Goal: Use online tool/utility: Utilize a website feature to perform a specific function

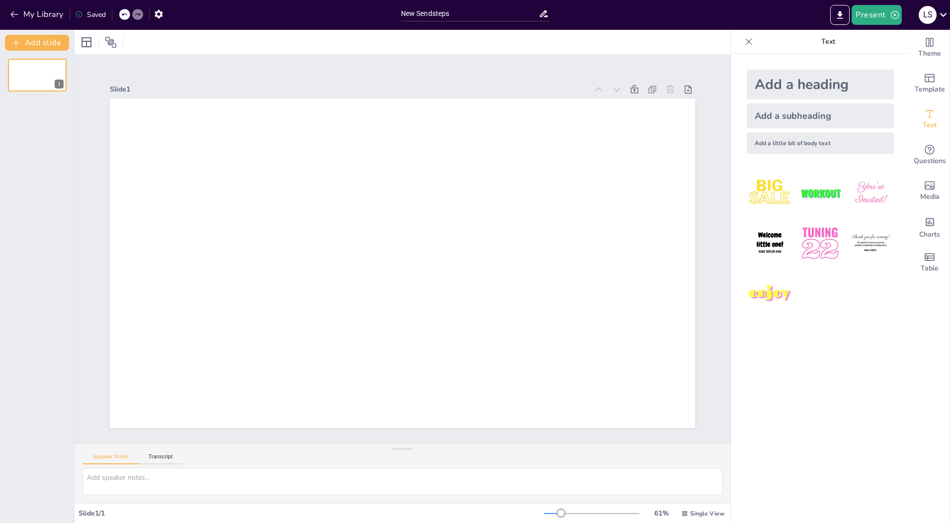
click at [824, 84] on div "Add a heading" at bounding box center [820, 85] width 147 height 30
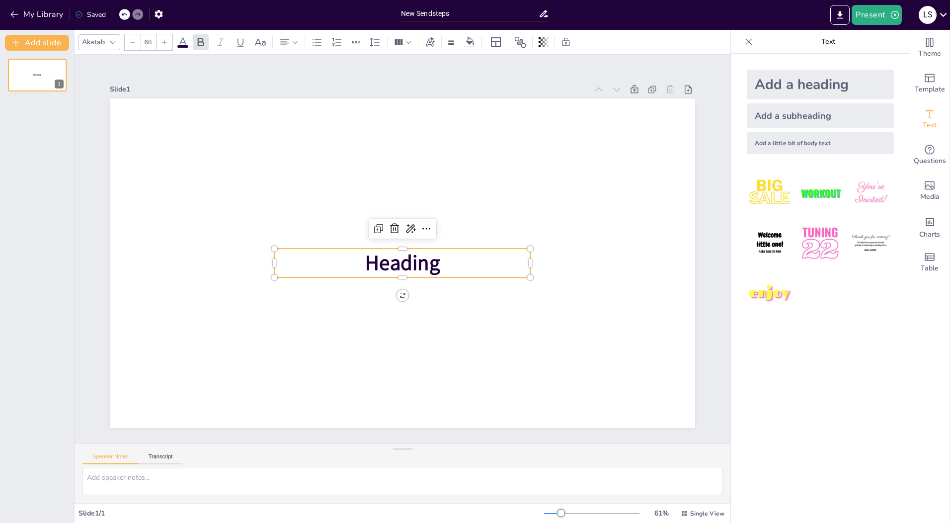
click at [433, 263] on p "Heading" at bounding box center [402, 263] width 256 height 29
drag, startPoint x: 433, startPoint y: 263, endPoint x: 235, endPoint y: 263, distance: 197.8
click at [239, 263] on div "Heading" at bounding box center [402, 263] width 585 height 330
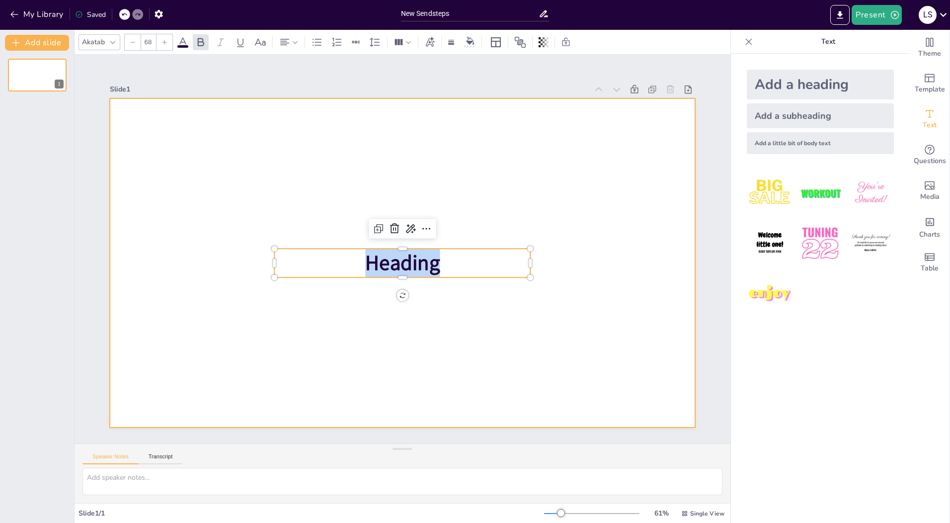
click at [300, 344] on div at bounding box center [402, 263] width 585 height 330
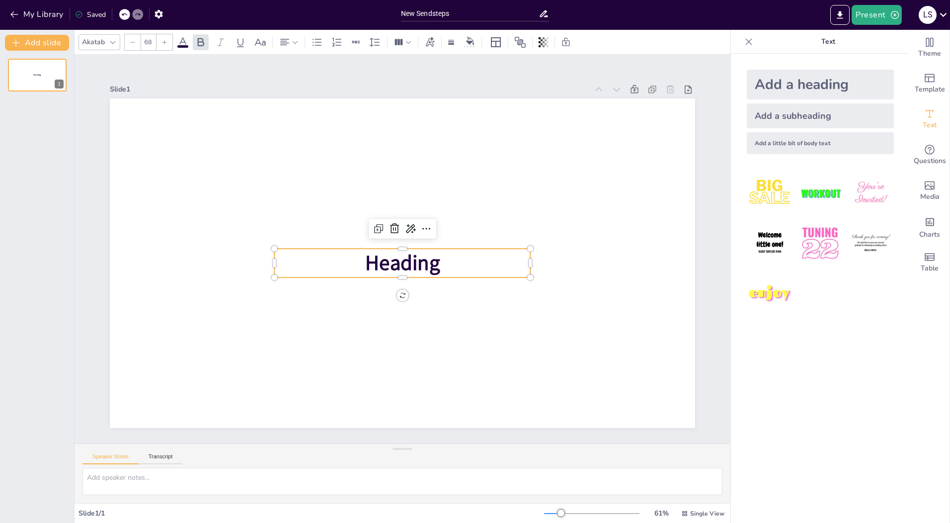
click at [365, 265] on span "Heading" at bounding box center [402, 263] width 75 height 28
click at [454, 255] on p "Heading" at bounding box center [402, 263] width 256 height 29
click at [432, 257] on span "Doelgebieden Neuro" at bounding box center [403, 263] width 186 height 28
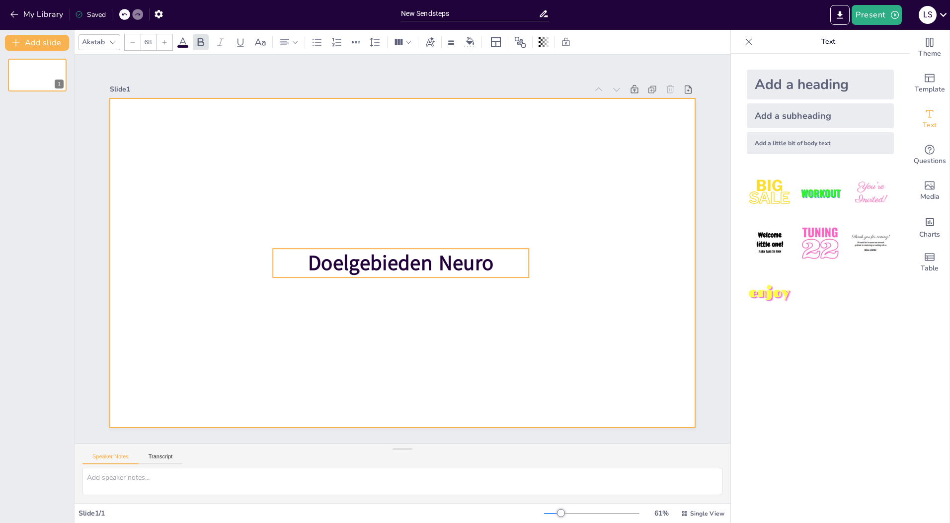
click at [435, 366] on div at bounding box center [402, 263] width 585 height 330
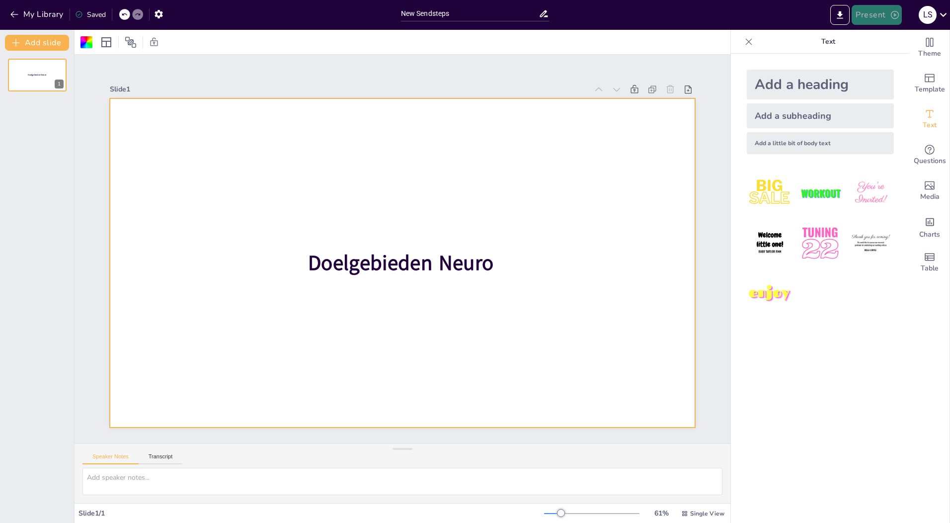
click at [885, 12] on button "Present" at bounding box center [877, 15] width 50 height 20
click at [881, 37] on li "Preview presentation" at bounding box center [892, 37] width 78 height 16
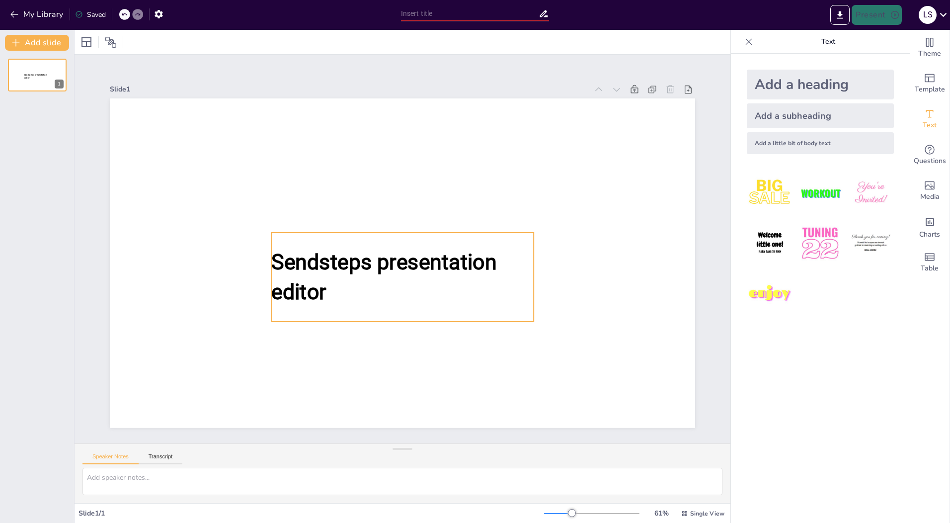
type input "New Sendsteps"
